Goal: Transaction & Acquisition: Purchase product/service

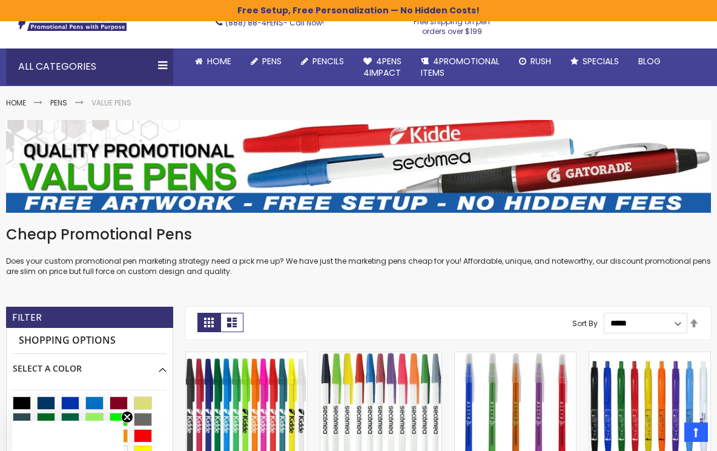
scroll to position [79, 0]
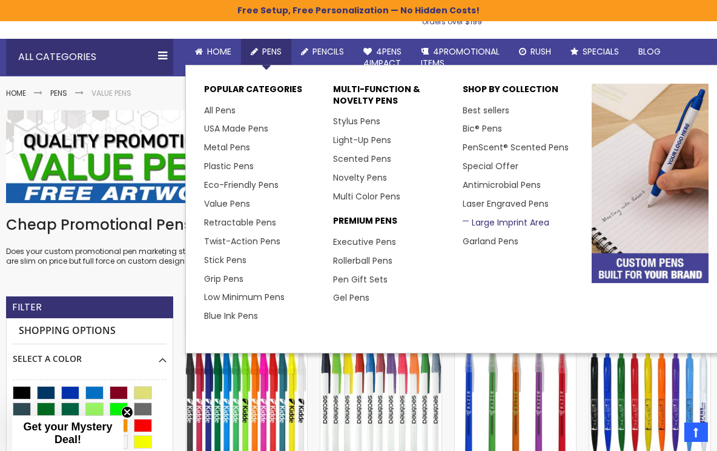
click at [498, 216] on link "Large Imprint Area" at bounding box center [506, 222] width 87 height 12
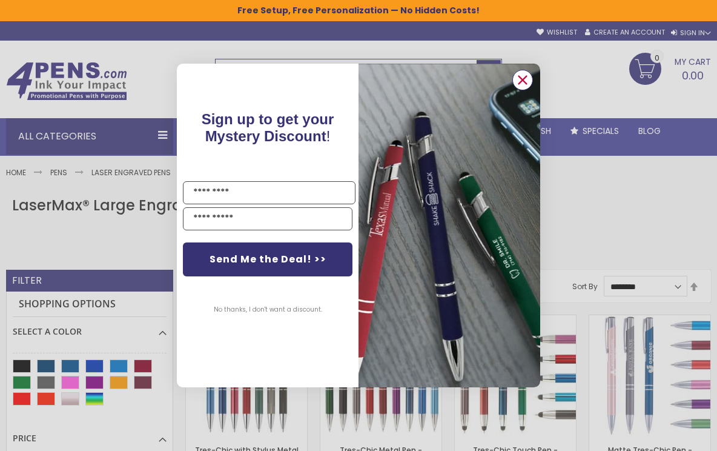
click at [514, 81] on circle "Close dialog" at bounding box center [523, 80] width 18 height 18
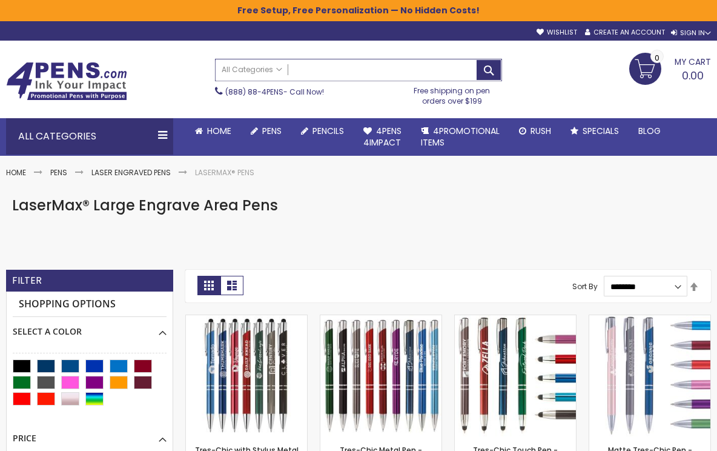
click at [344, 67] on input "Search" at bounding box center [358, 69] width 285 height 21
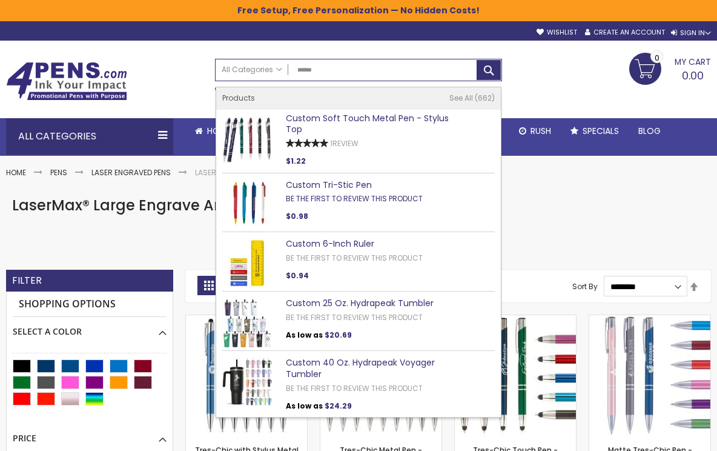
click at [329, 193] on link "Be the first to review this product" at bounding box center [354, 198] width 137 height 10
type input "******"
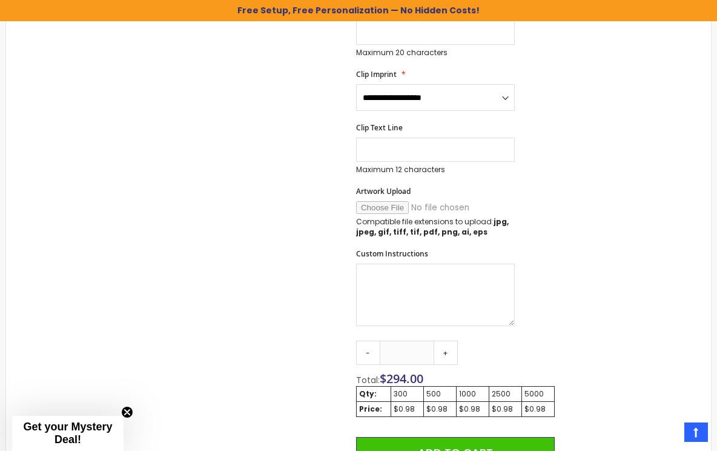
scroll to position [679, 0]
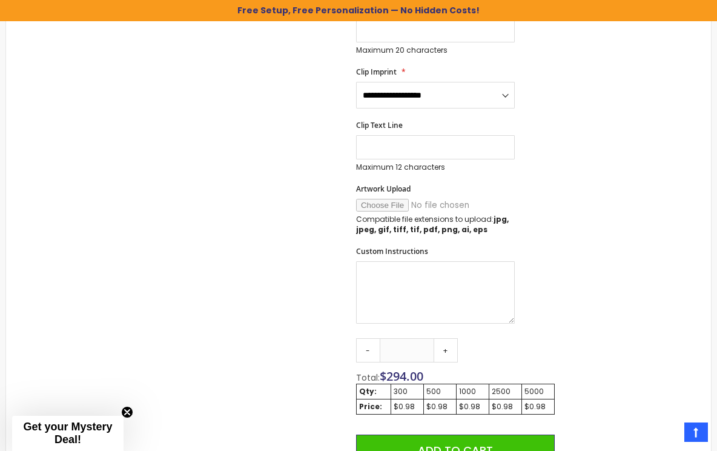
click at [373, 347] on link "-" at bounding box center [368, 350] width 24 height 24
click at [446, 345] on link "+" at bounding box center [446, 350] width 24 height 24
click at [368, 348] on link "-" at bounding box center [368, 350] width 24 height 24
type input "***"
click at [368, 348] on link "-" at bounding box center [368, 350] width 24 height 24
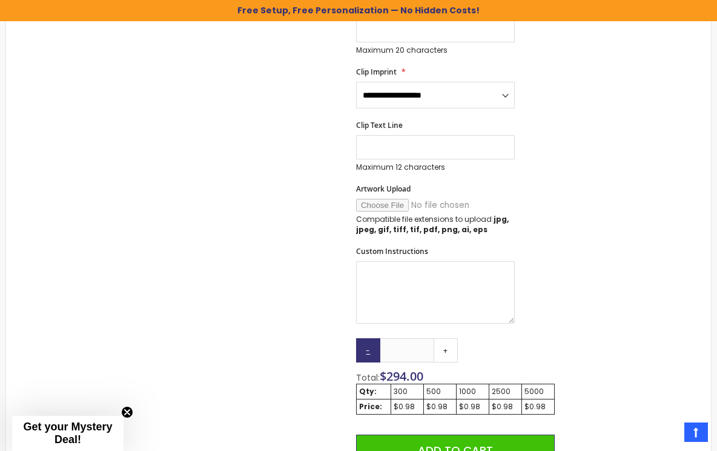
click at [368, 348] on link "-" at bounding box center [368, 350] width 24 height 24
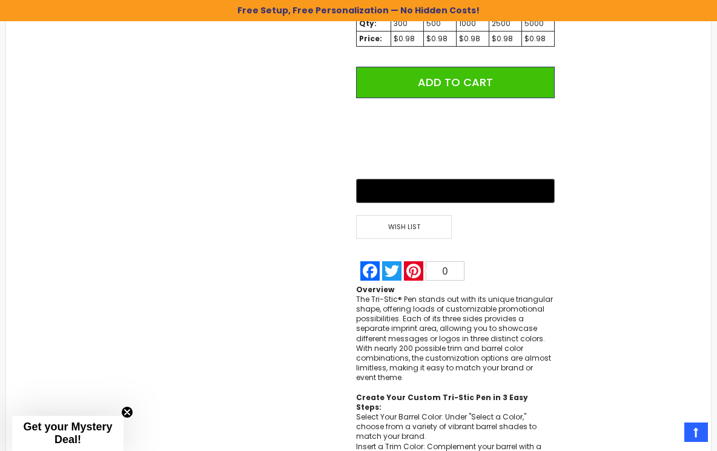
scroll to position [963, 0]
